Goal: Information Seeking & Learning: Check status

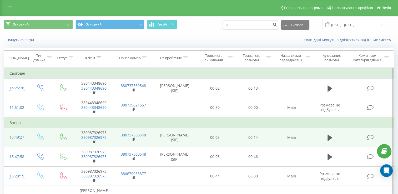
click at [373, 140] on td at bounding box center [371, 137] width 46 height 19
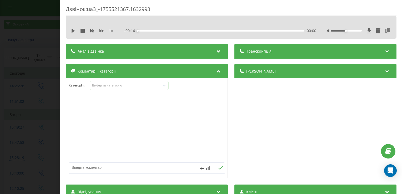
click at [170, 44] on div "Аналіз дзвінка" at bounding box center [147, 51] width 162 height 15
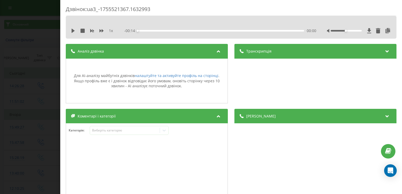
click at [49, 33] on div "Дзвінок : ua3_-1755521367.1632993 1 x - 00:14 00:00 00:00 Транскрипція Для AI-а…" at bounding box center [201, 97] width 402 height 194
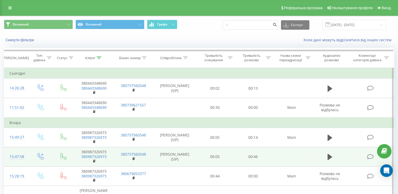
click at [371, 157] on icon at bounding box center [370, 157] width 7 height 6
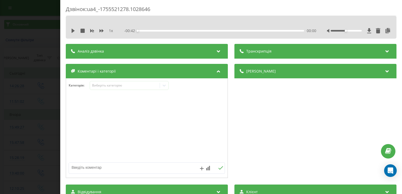
click at [175, 53] on div "Аналіз дзвінка" at bounding box center [147, 51] width 162 height 15
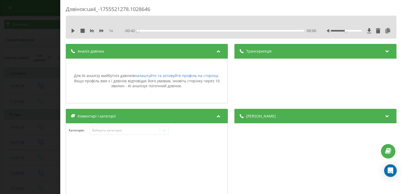
click at [52, 18] on div "Дзвінок : ua4_-1755521278.1028646 1 x - 00:42 00:00 00:00 Транскрипція Для AI-а…" at bounding box center [201, 97] width 402 height 194
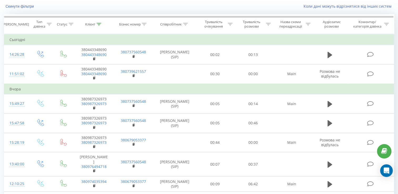
scroll to position [37, 0]
